Goal: Find specific page/section: Find specific page/section

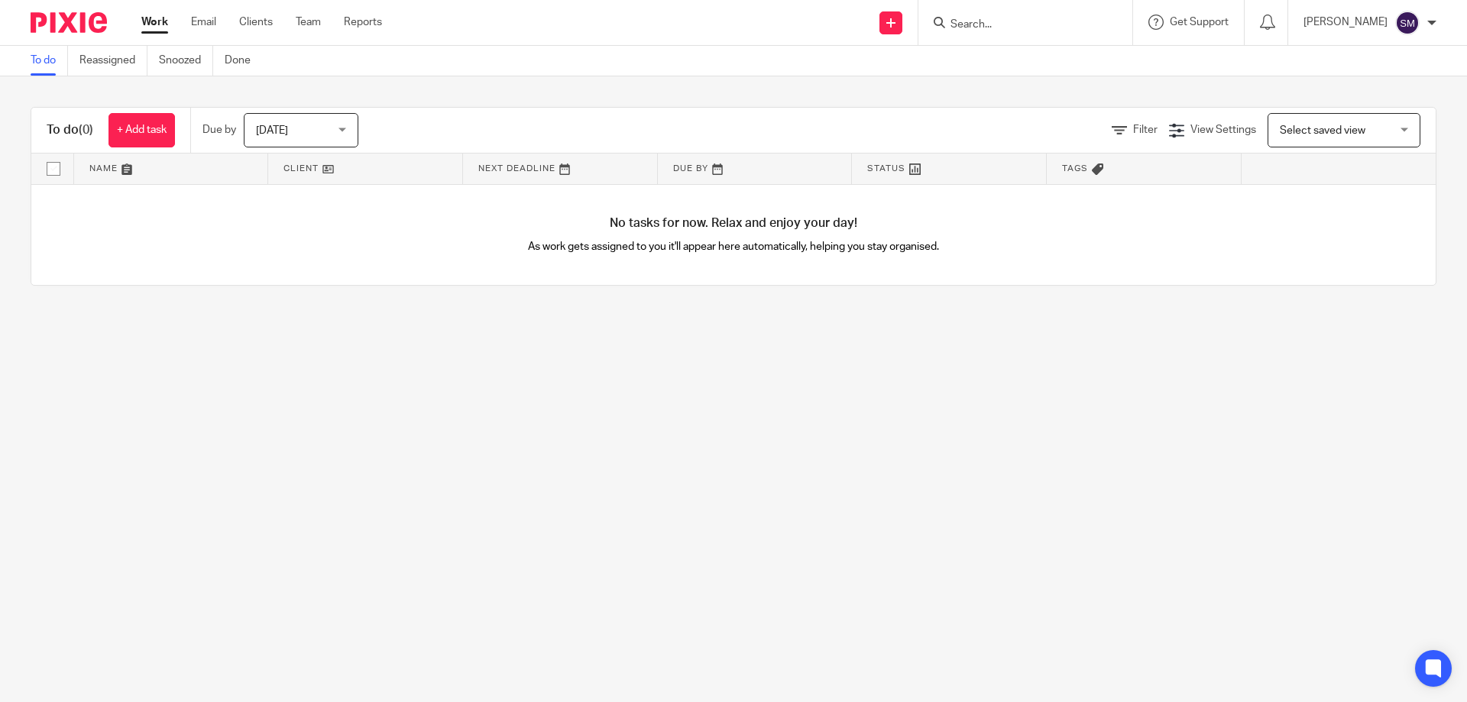
click at [1006, 17] on form at bounding box center [1030, 22] width 163 height 19
click at [1005, 19] on input "Search" at bounding box center [1017, 25] width 137 height 14
type input "car l hi;"
click at [1010, 58] on link at bounding box center [1040, 59] width 189 height 23
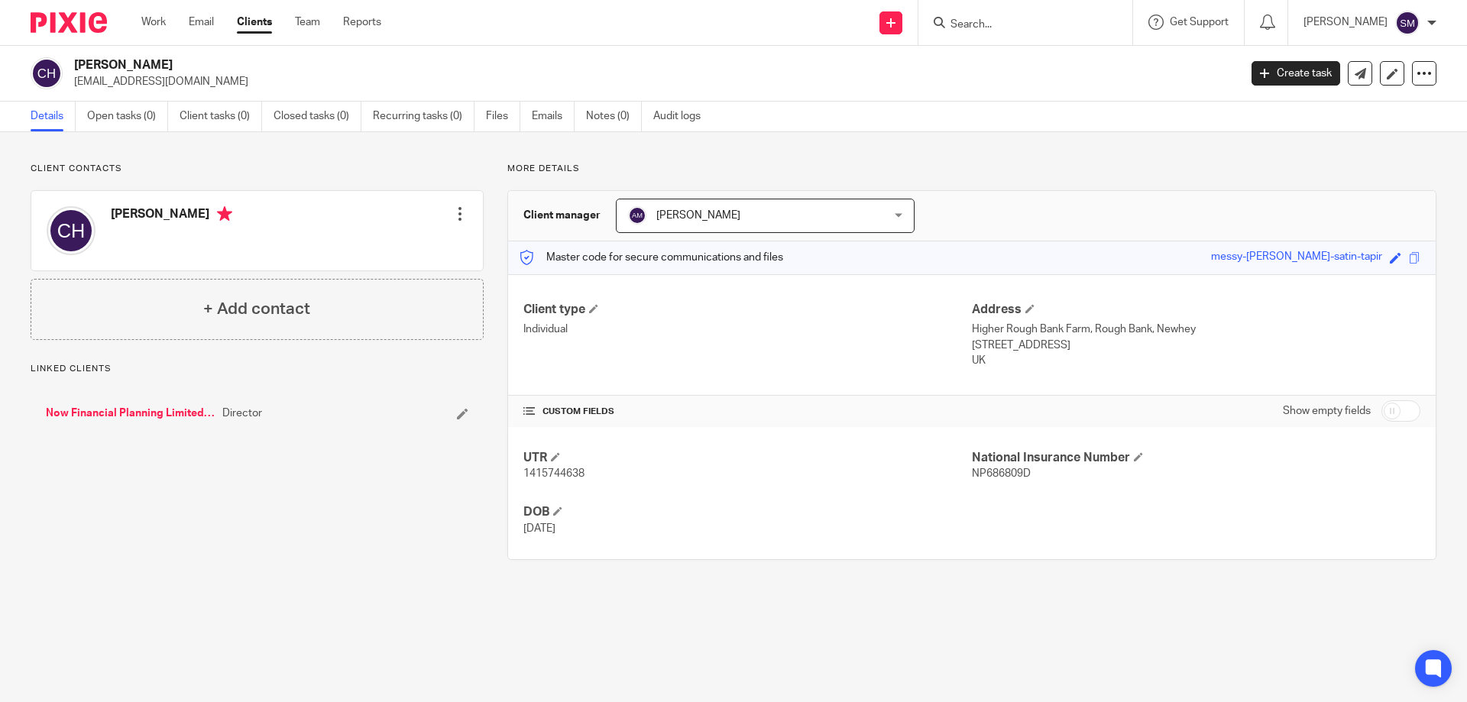
click at [136, 411] on link "Now Financial Planning Limited (New Co)" at bounding box center [130, 413] width 169 height 15
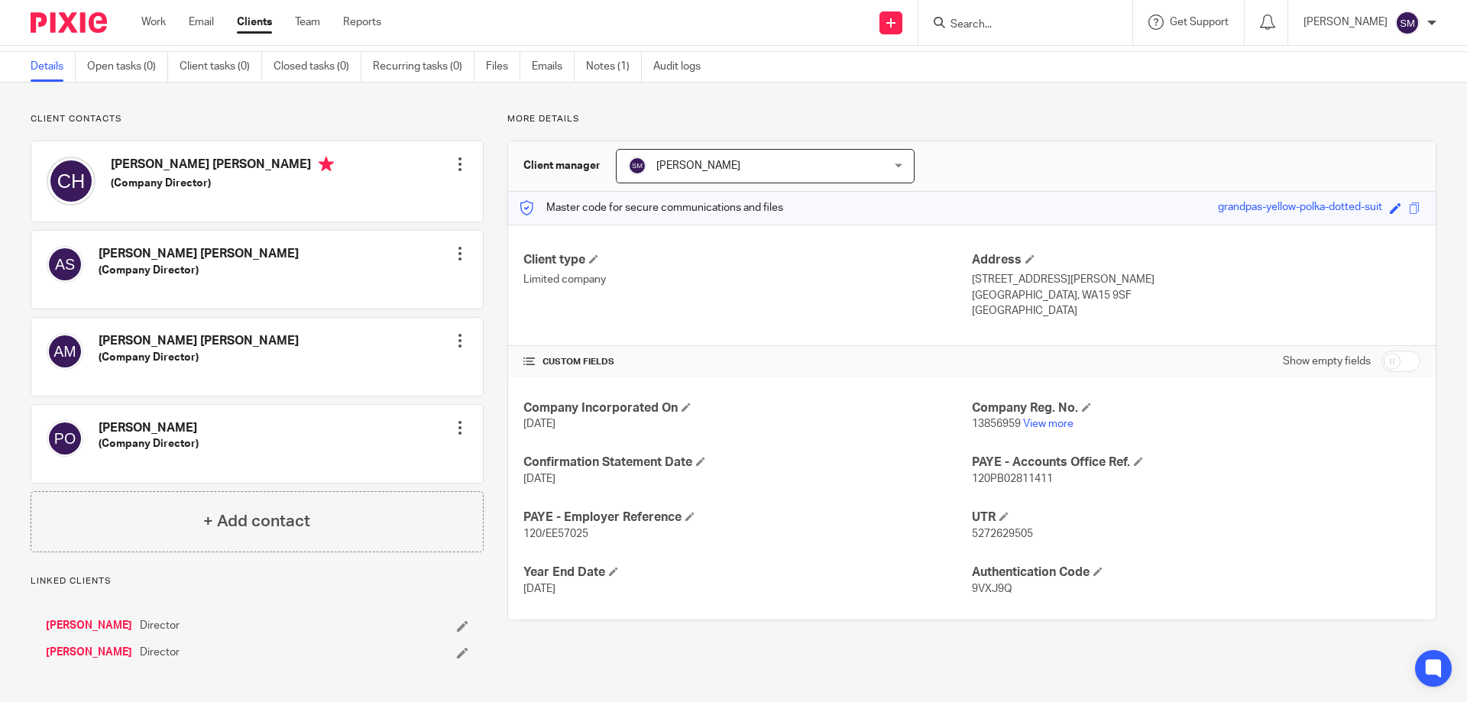
scroll to position [77, 0]
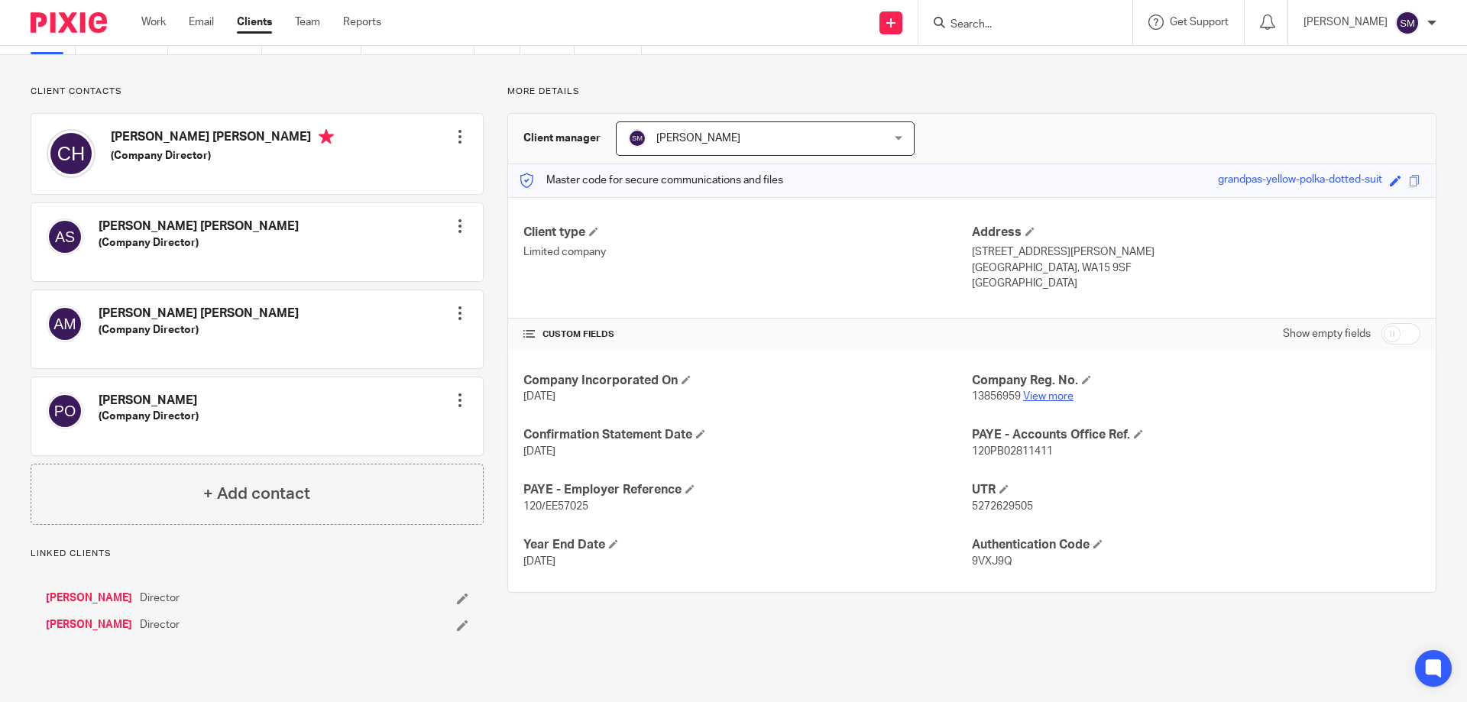
click at [1056, 391] on link "View more" at bounding box center [1048, 396] width 50 height 11
